Goal: Task Accomplishment & Management: Complete application form

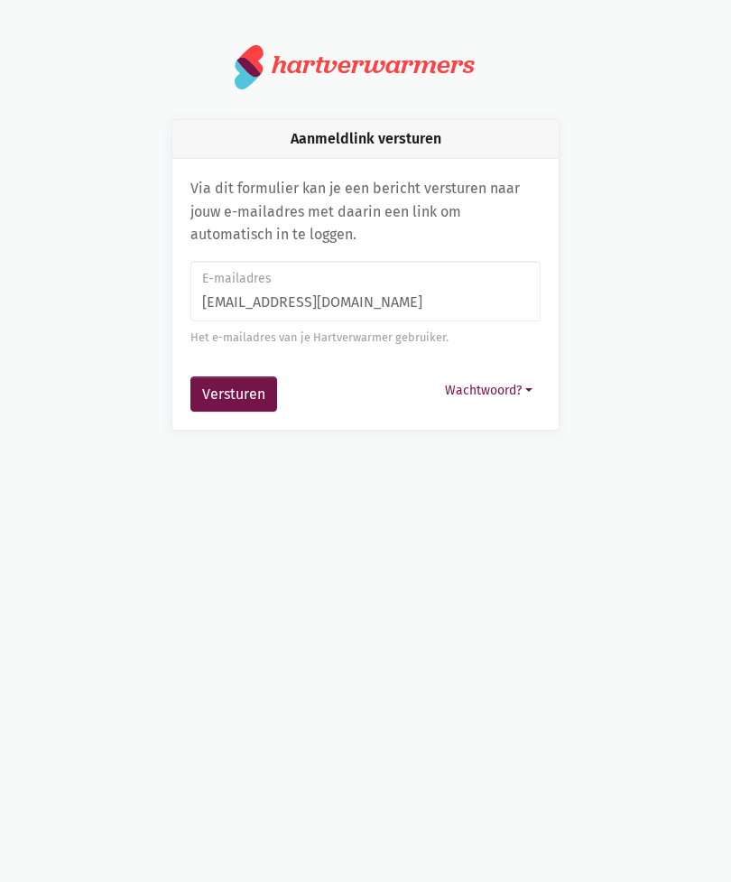
click at [219, 386] on button "Versturen" at bounding box center [234, 394] width 87 height 36
click at [220, 388] on button "Versturen" at bounding box center [234, 394] width 87 height 36
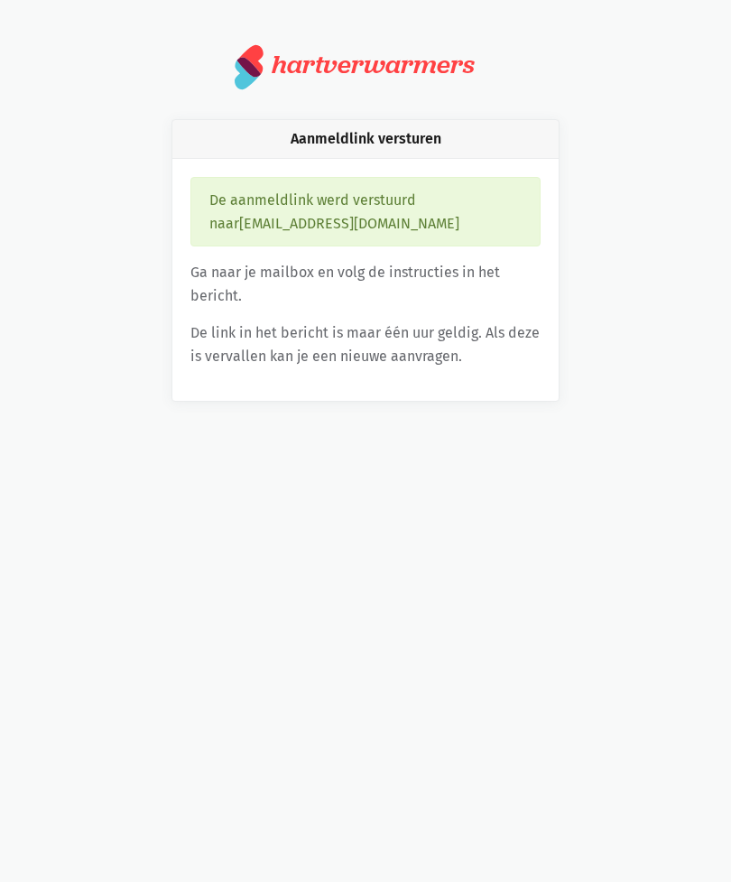
click at [648, 342] on div "Aanmeldlink versturen De aanmeldlink werd verstuurd naar chloe.caveye@gmail.com…" at bounding box center [366, 260] width 650 height 283
click at [619, 445] on html "notification_important Opgepast Je gebruikt een verouderde internet browser waa…" at bounding box center [365, 222] width 731 height 445
click at [652, 445] on html "notification_important Opgepast Je gebruikt een verouderde internet browser waa…" at bounding box center [365, 222] width 731 height 445
